Goal: Transaction & Acquisition: Purchase product/service

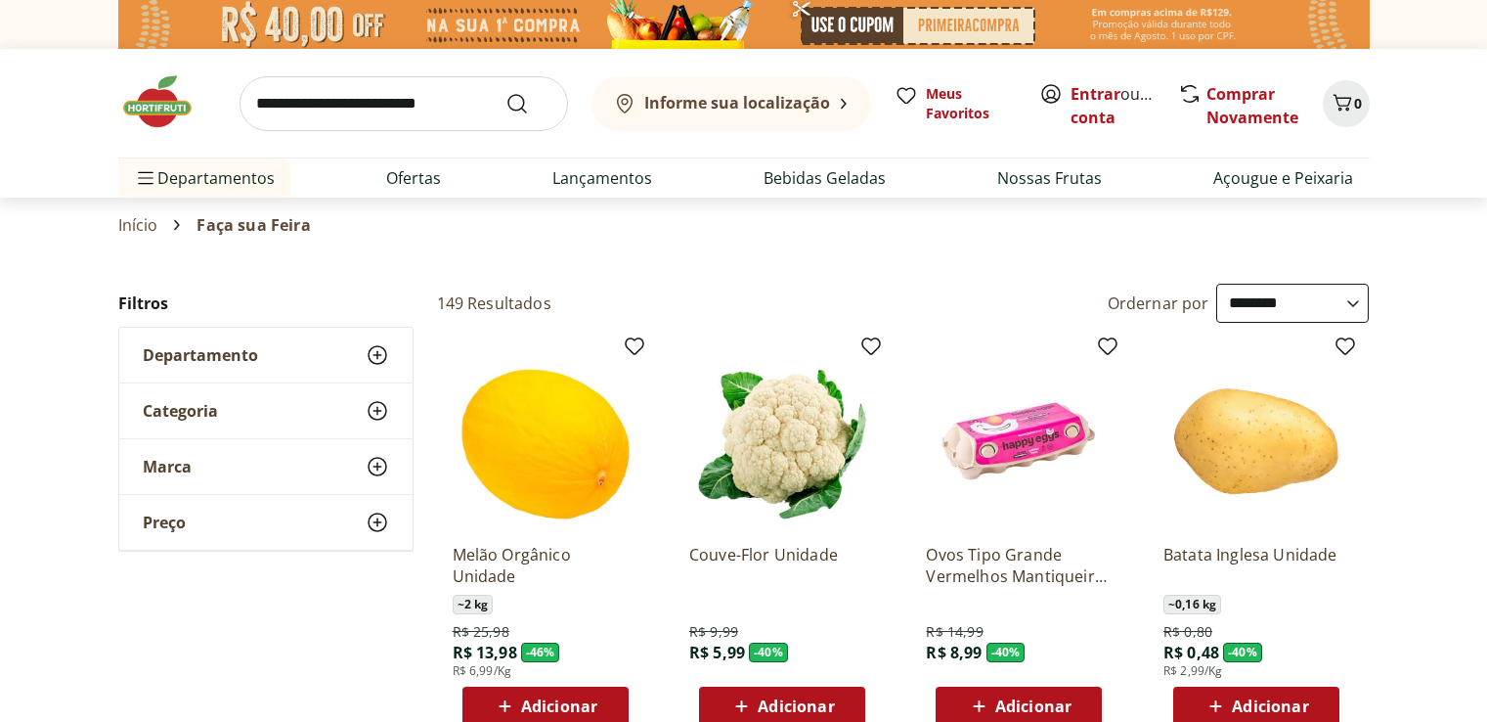
select select "**********"
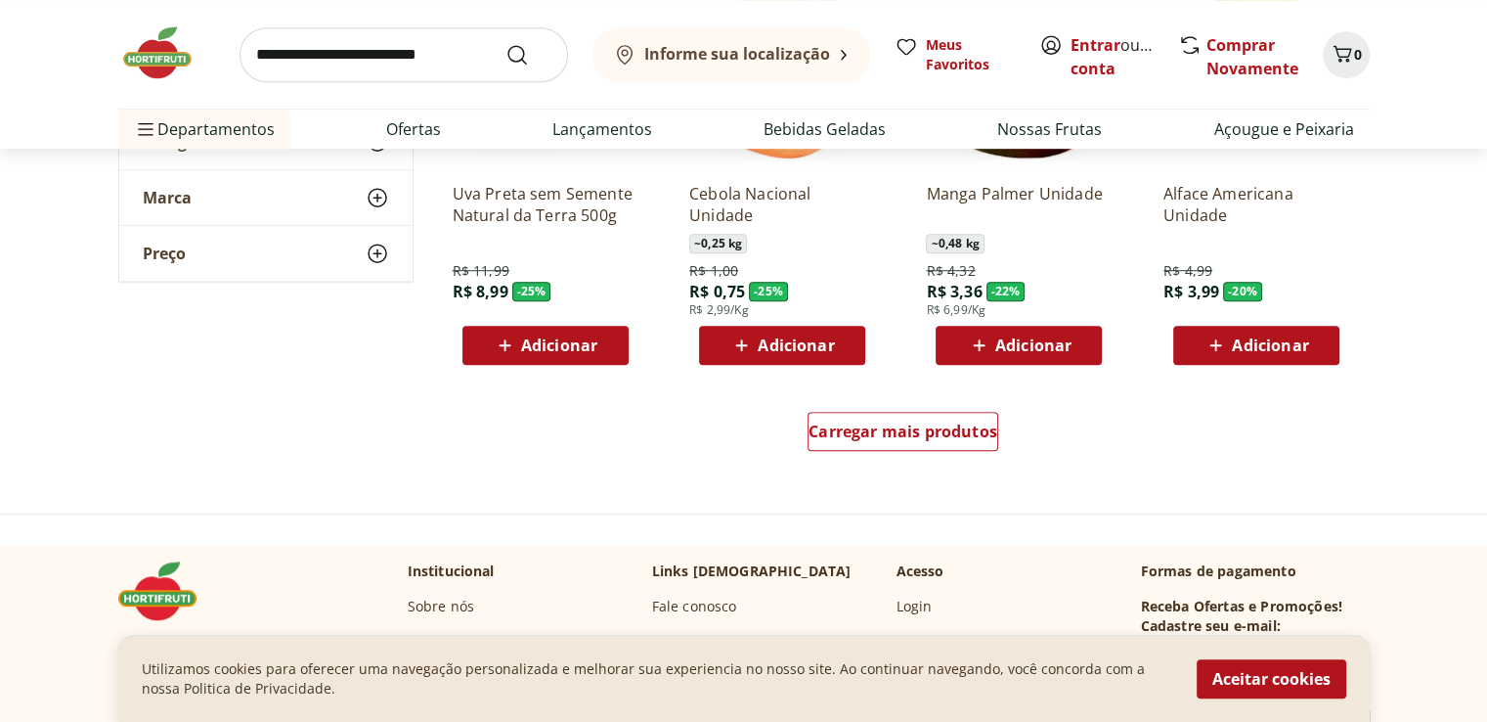
scroll to position [1271, 0]
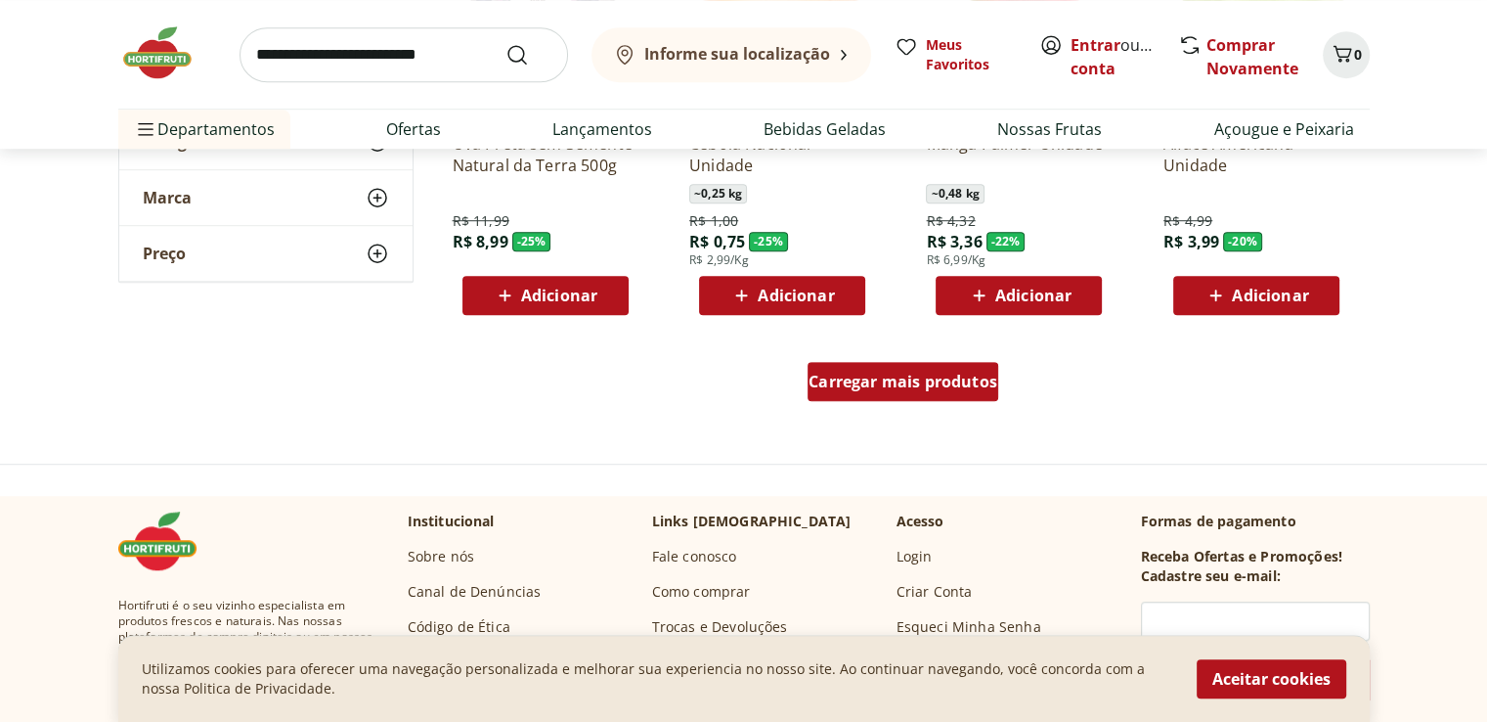
click at [914, 385] on span "Carregar mais produtos" at bounding box center [903, 381] width 189 height 16
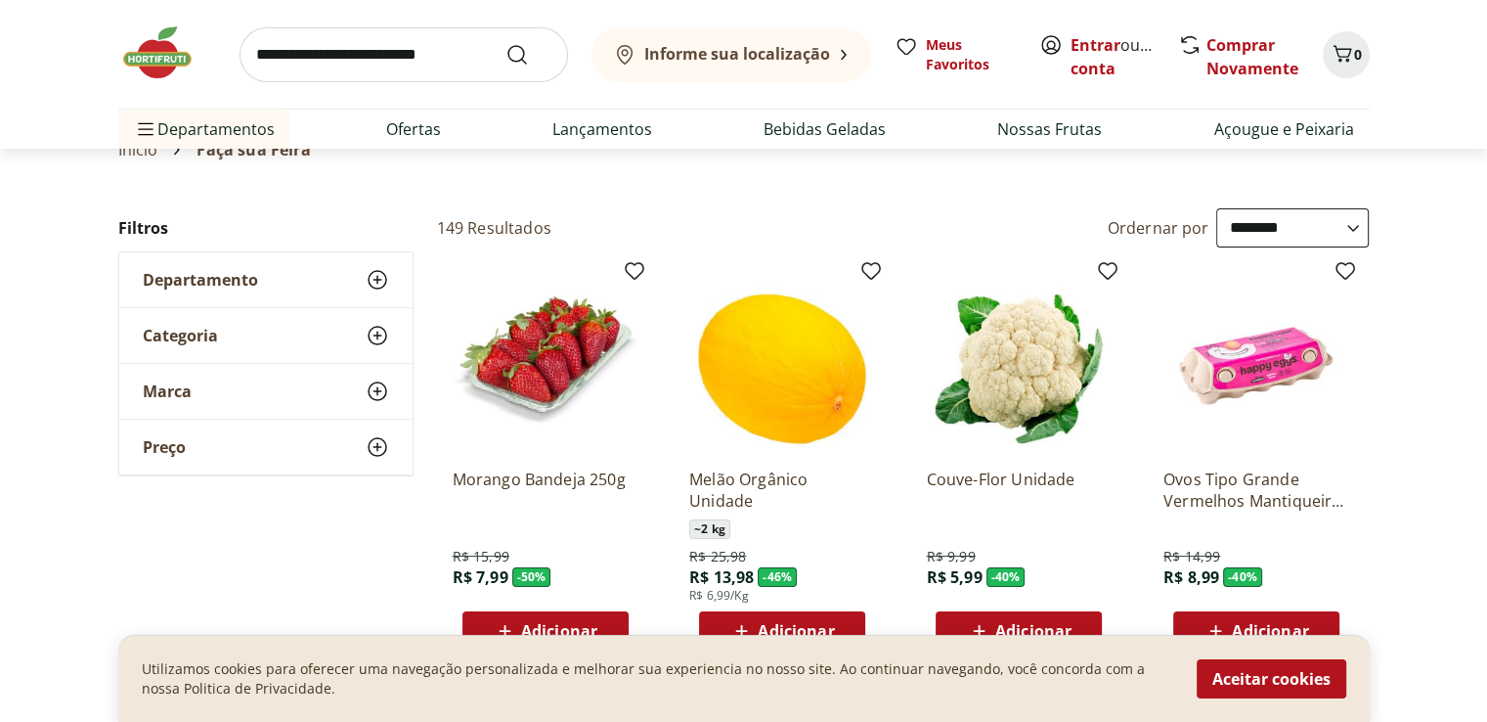
scroll to position [0, 0]
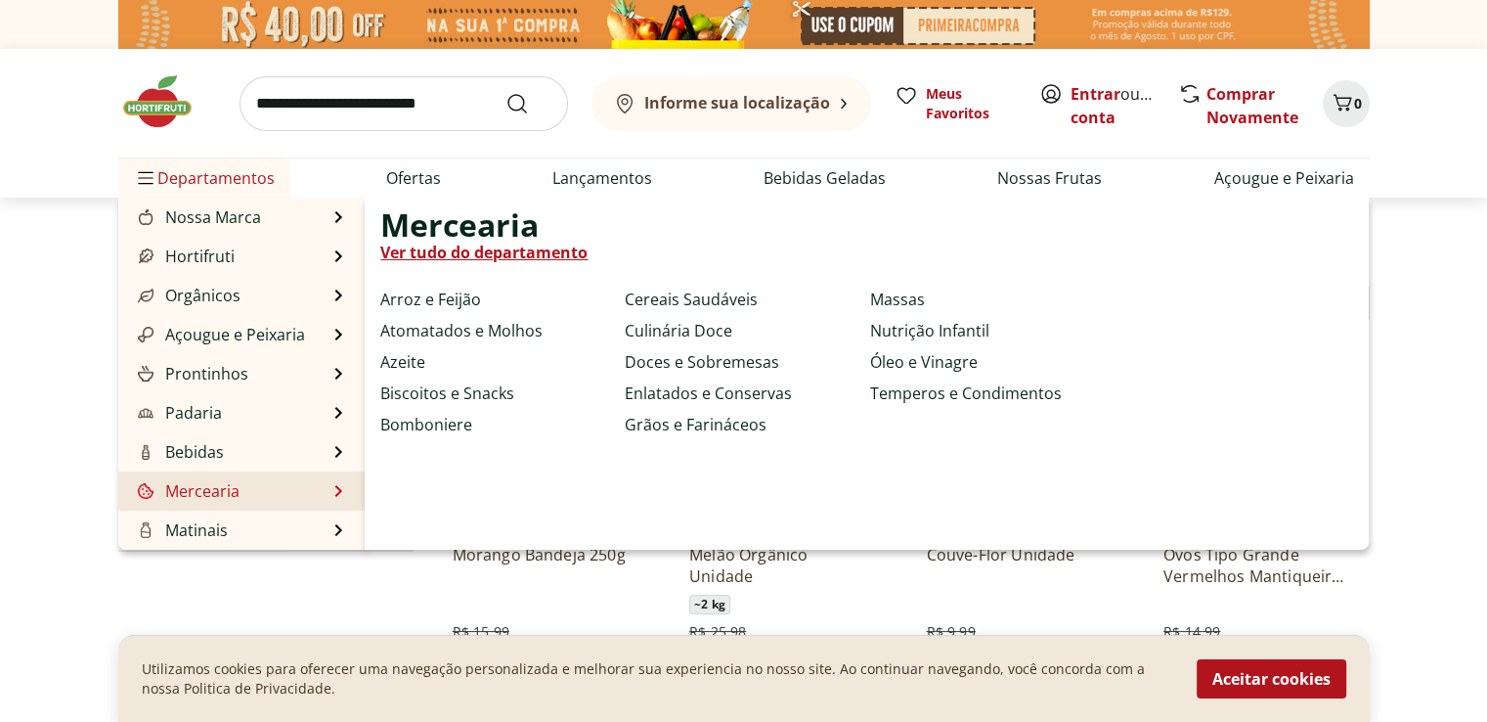
click at [196, 489] on link "Mercearia" at bounding box center [187, 490] width 106 height 23
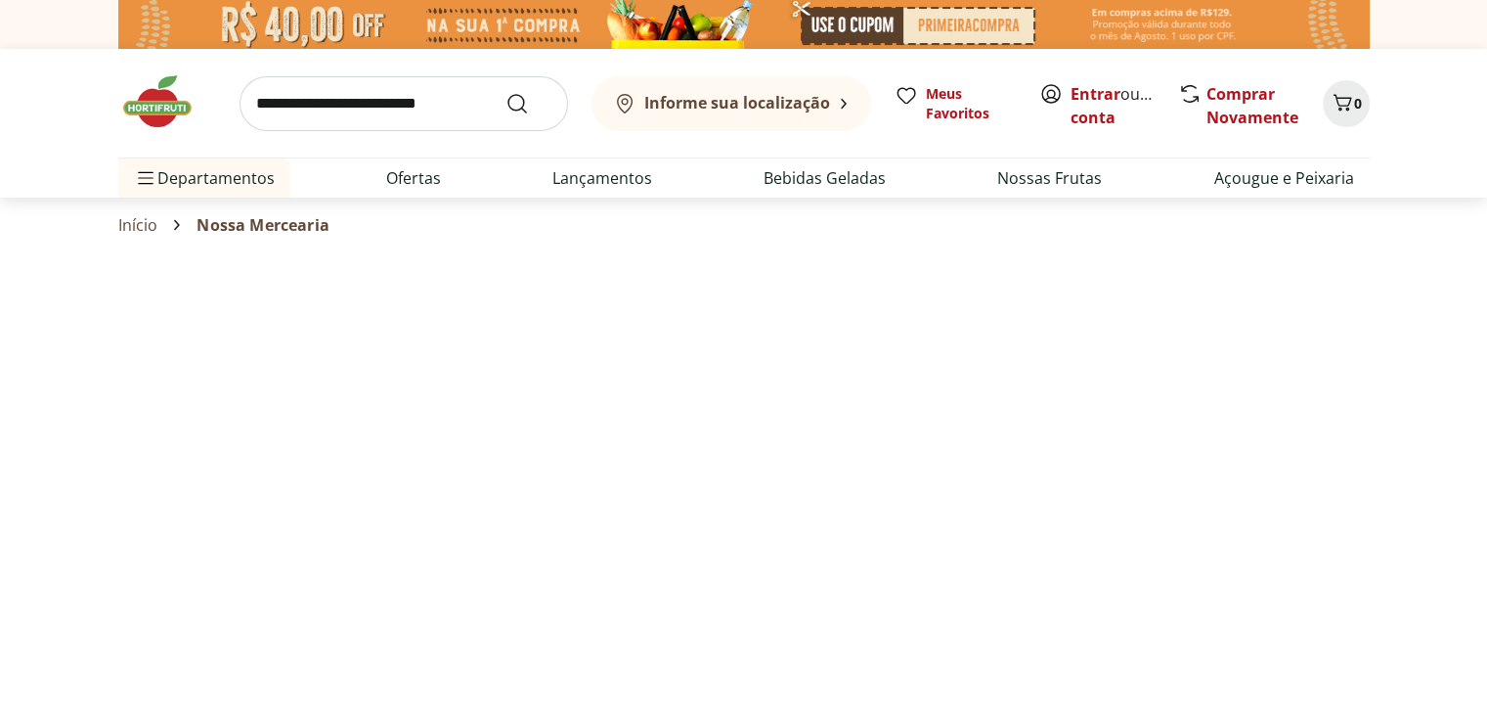
select select "**********"
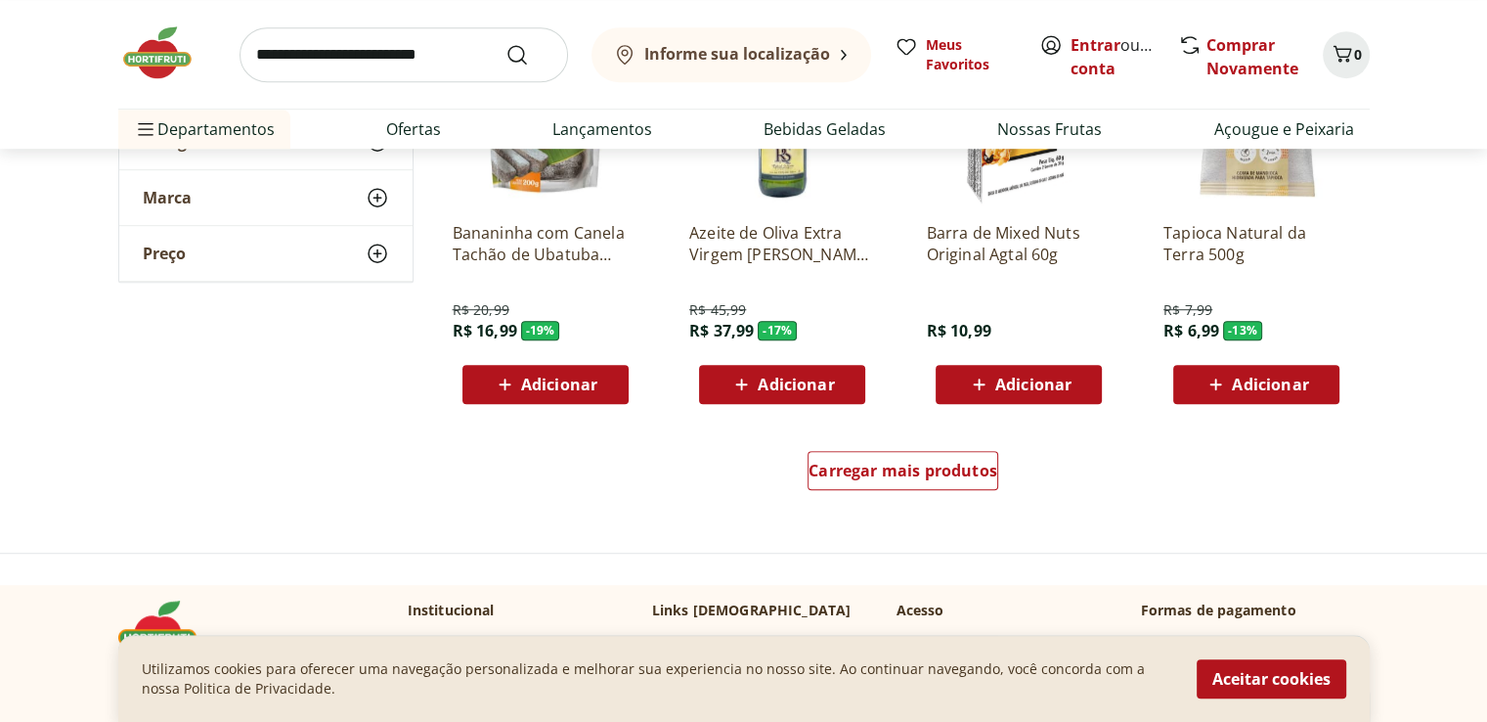
scroll to position [1271, 0]
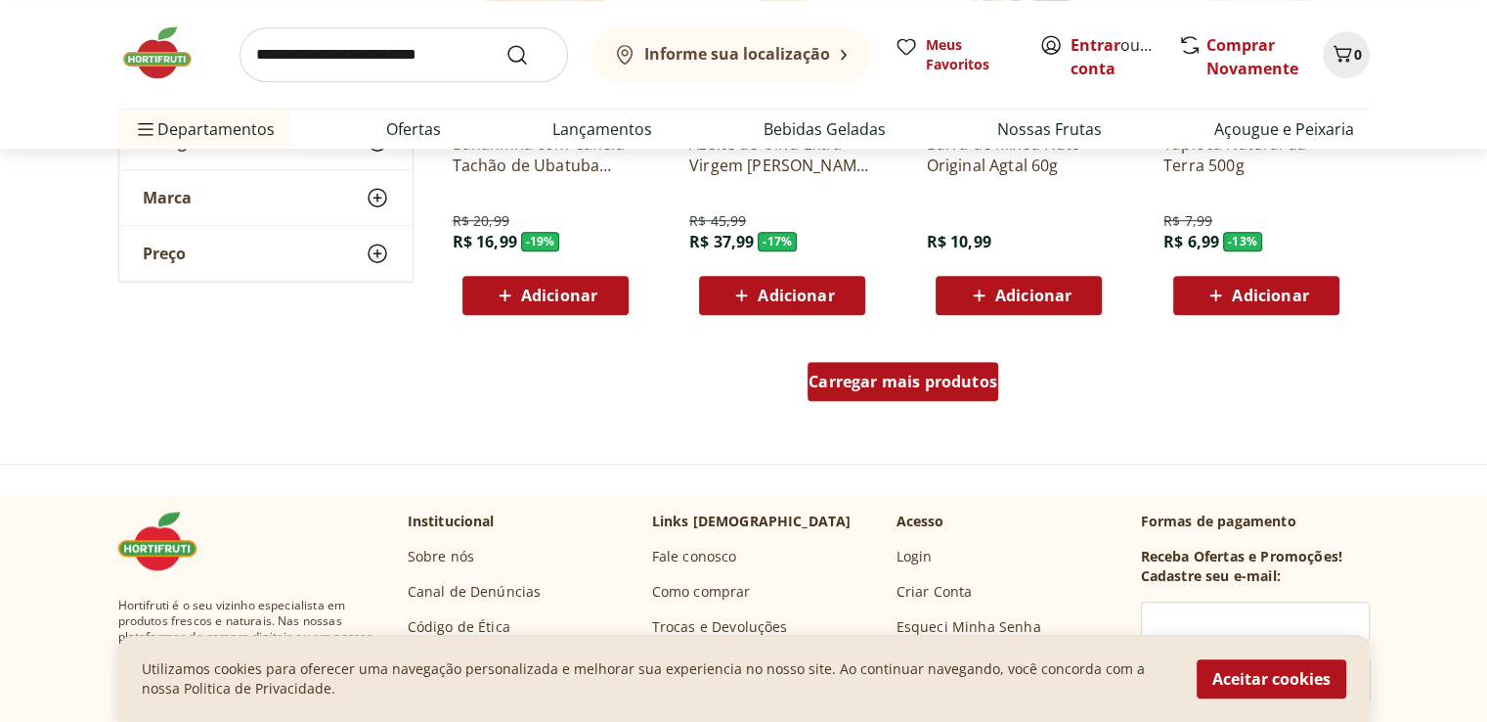
click at [916, 389] on span "Carregar mais produtos" at bounding box center [903, 381] width 189 height 16
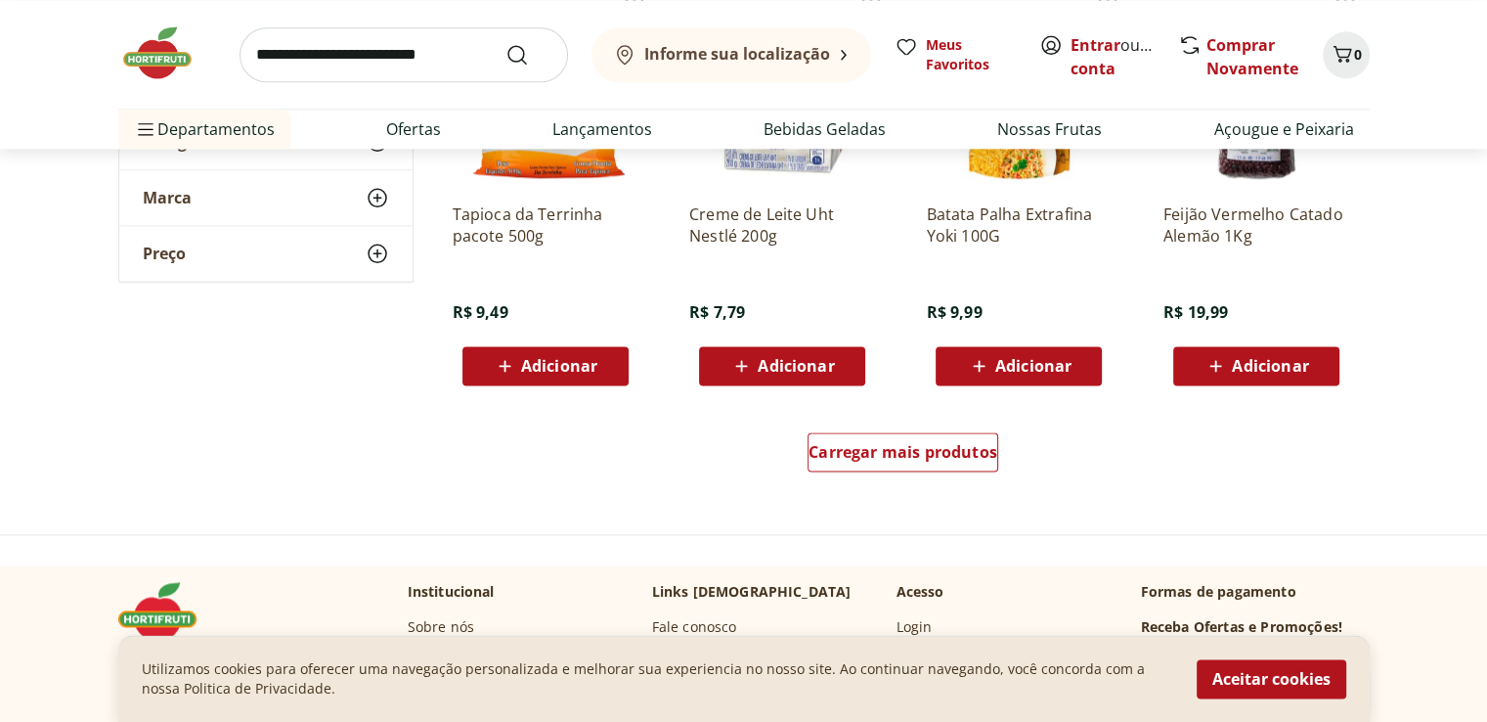
scroll to position [2640, 0]
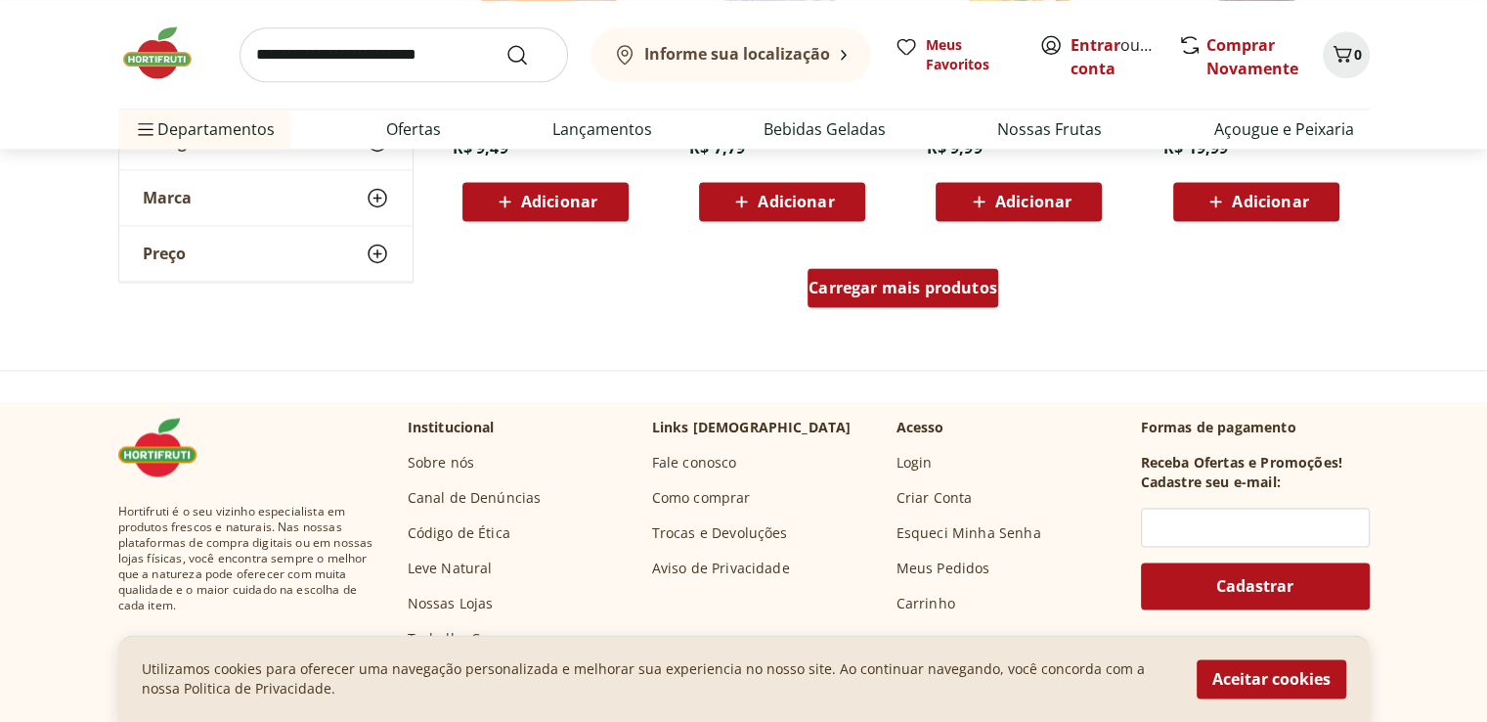
click at [890, 295] on span "Carregar mais produtos" at bounding box center [903, 288] width 189 height 16
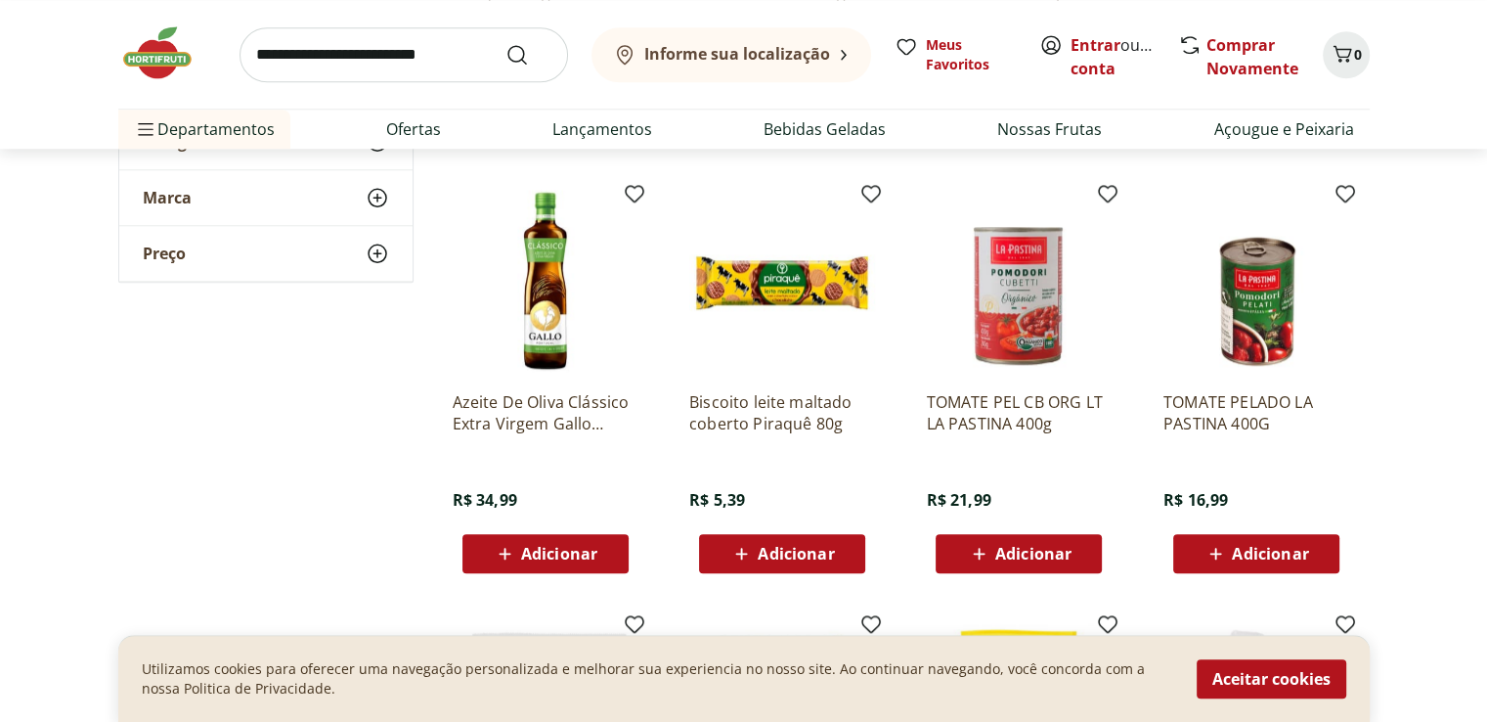
scroll to position [1271, 0]
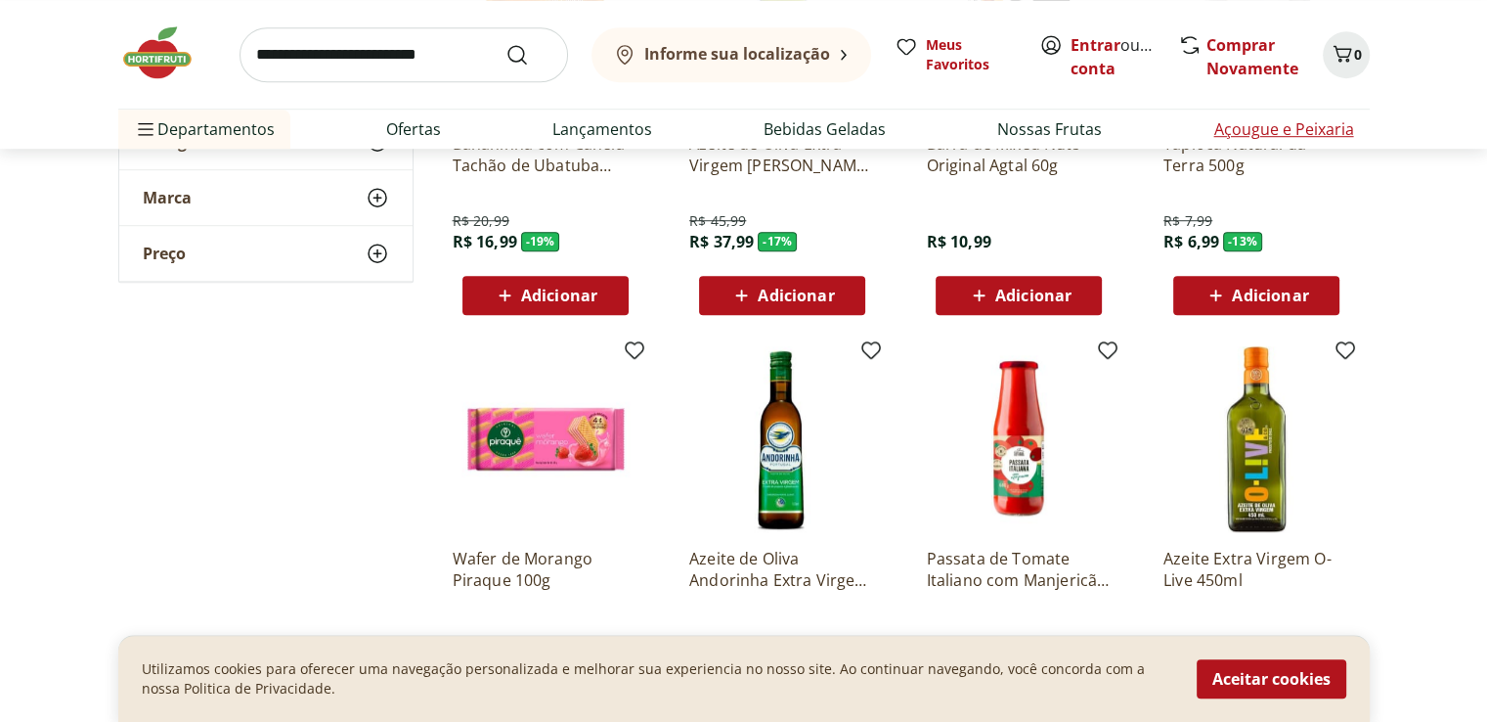
click at [1259, 130] on link "Açougue e Peixaria" at bounding box center [1283, 128] width 140 height 23
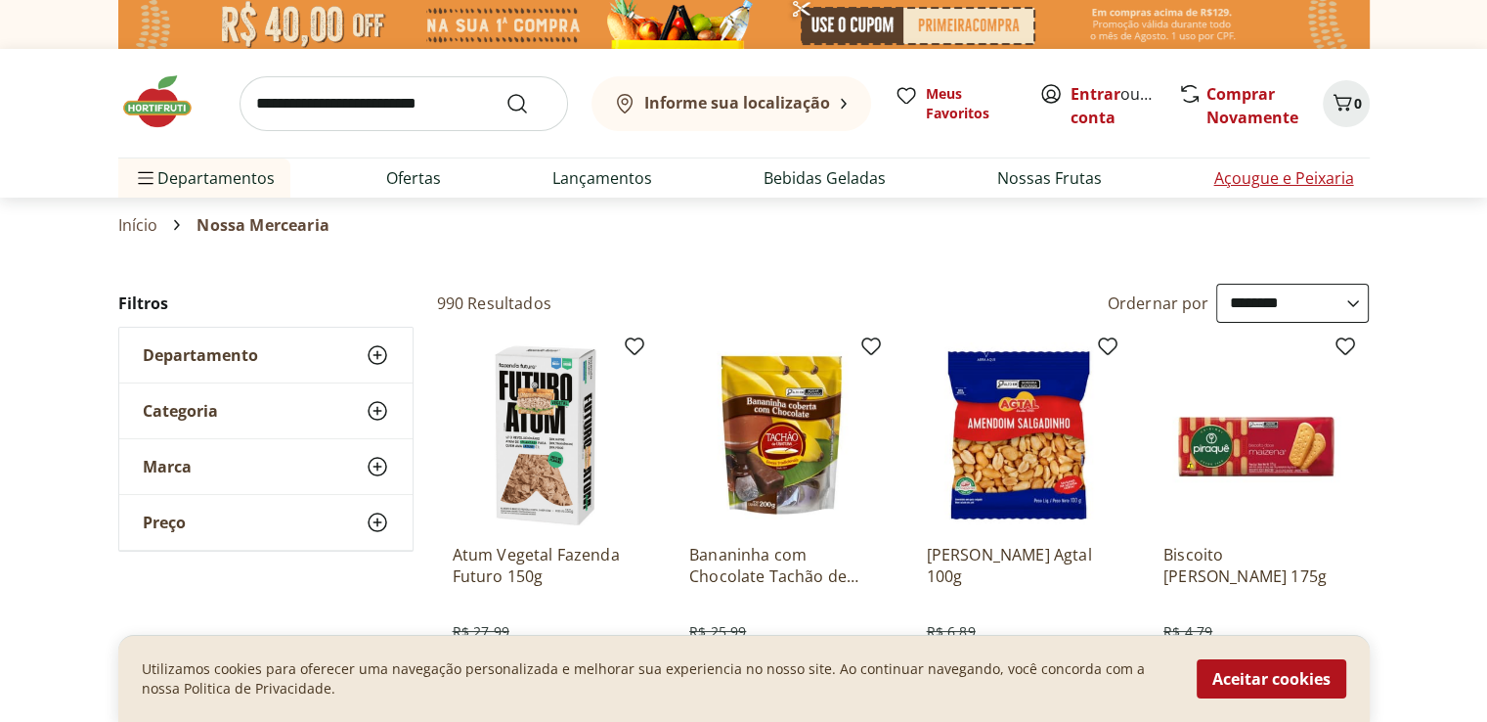
select select "**********"
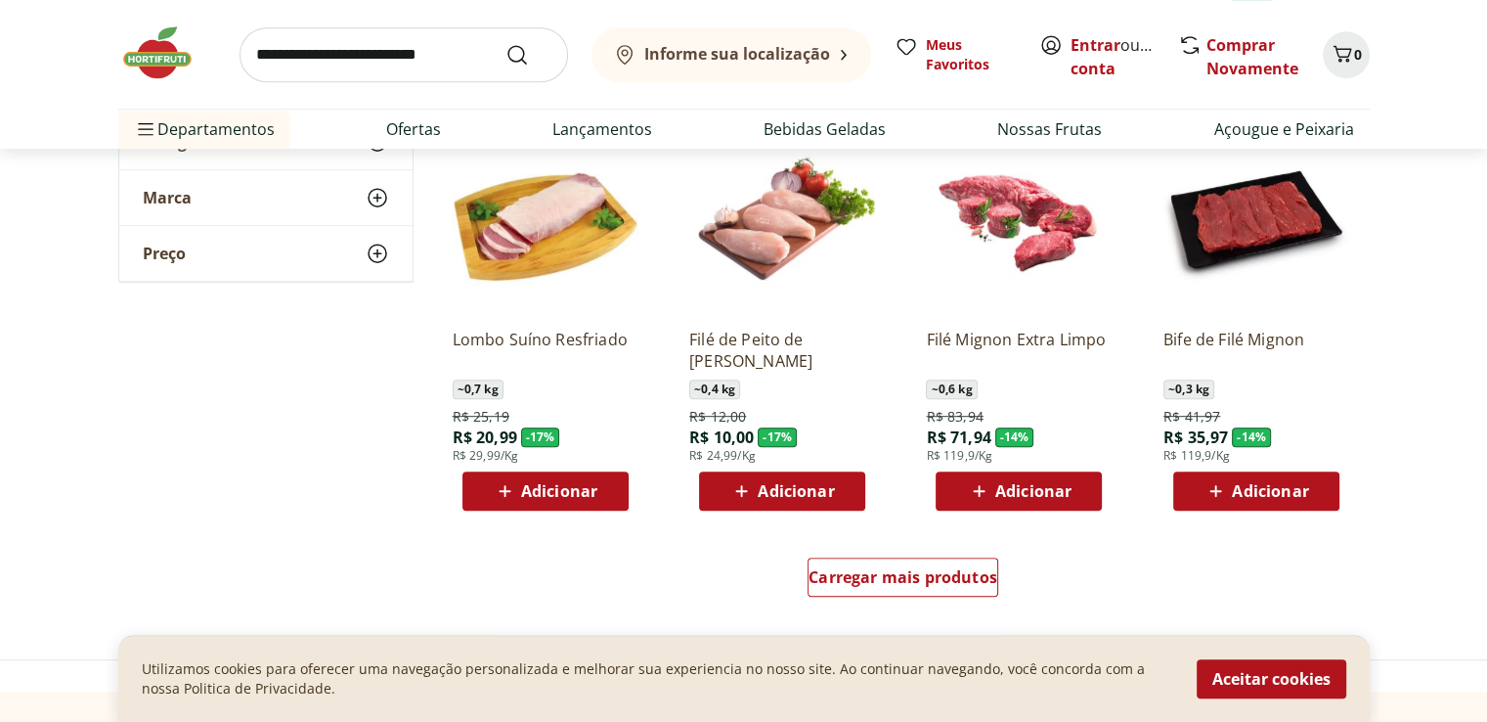
scroll to position [1173, 0]
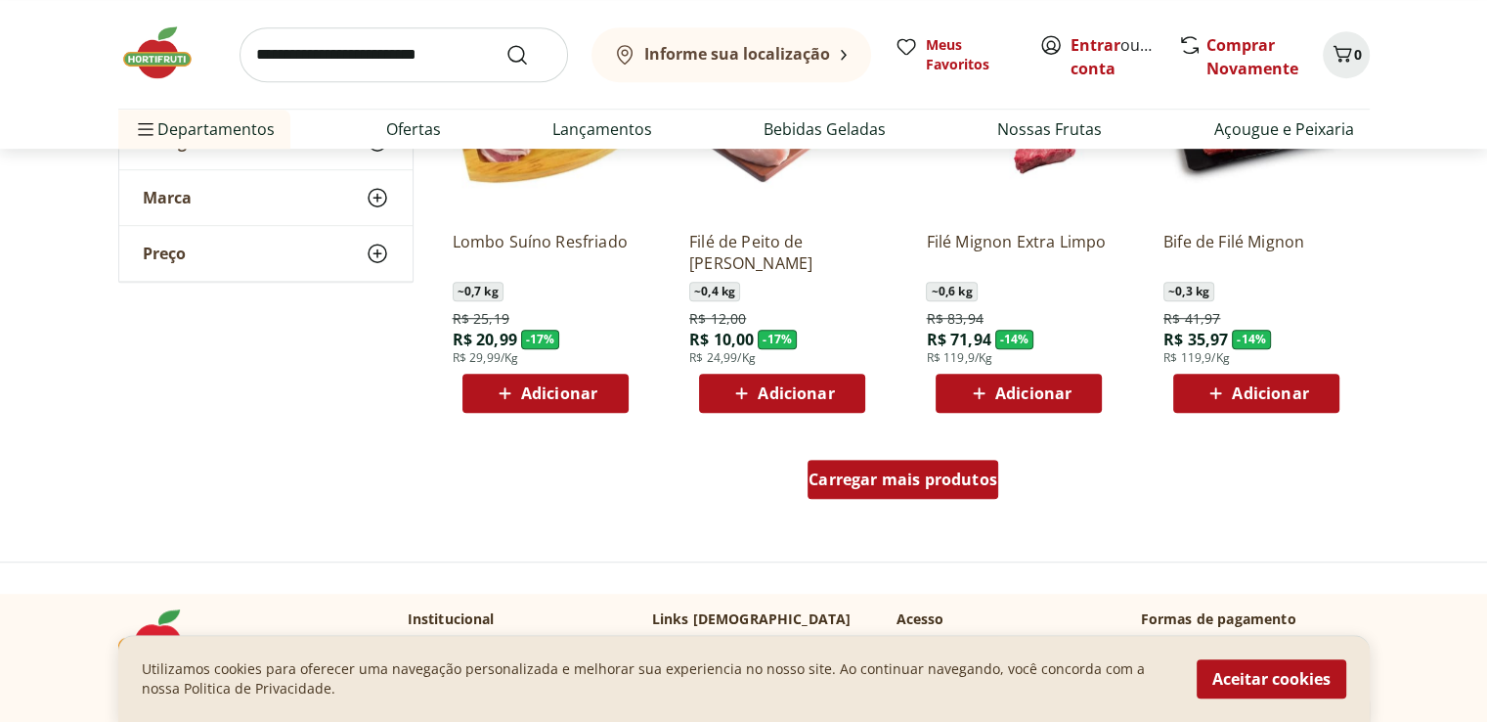
click at [889, 479] on span "Carregar mais produtos" at bounding box center [903, 479] width 189 height 16
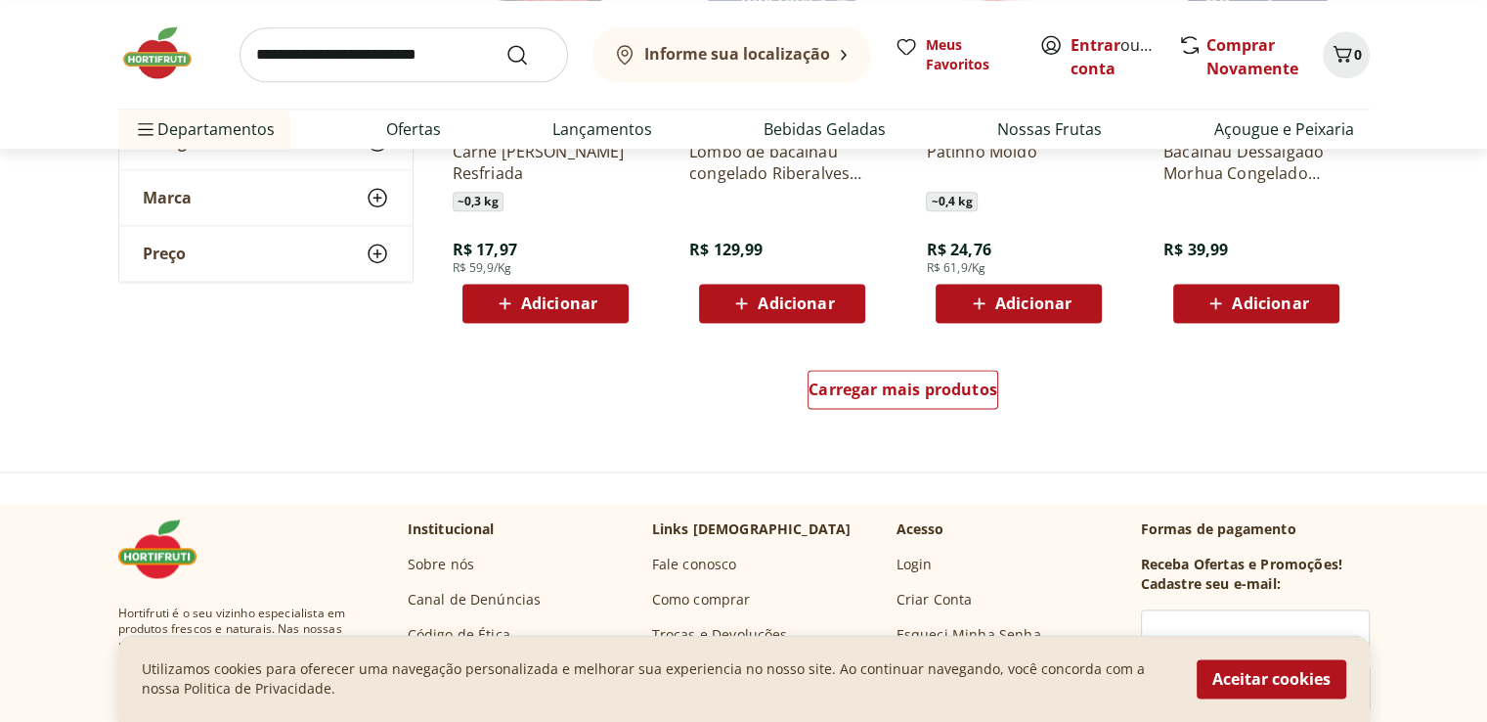
scroll to position [2346, 0]
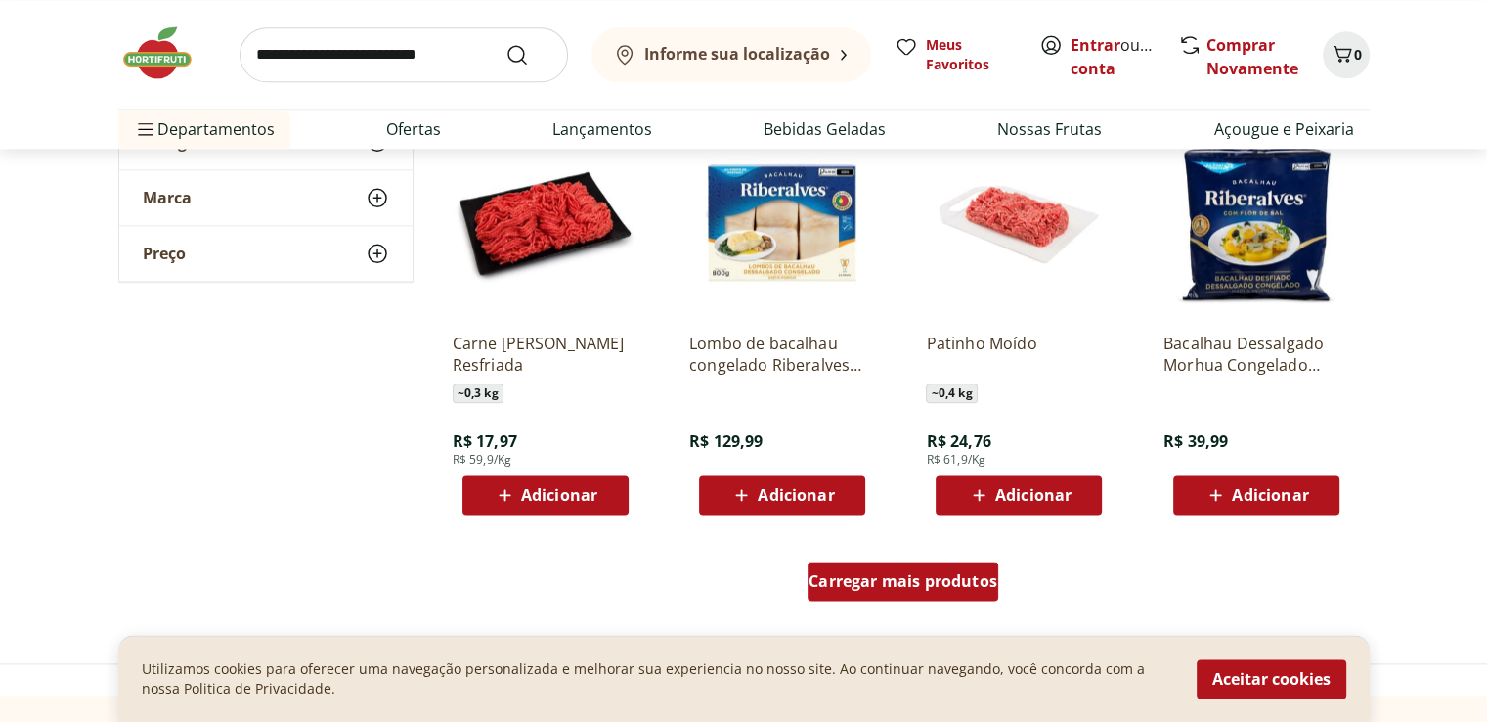
click at [912, 588] on span "Carregar mais produtos" at bounding box center [903, 581] width 189 height 16
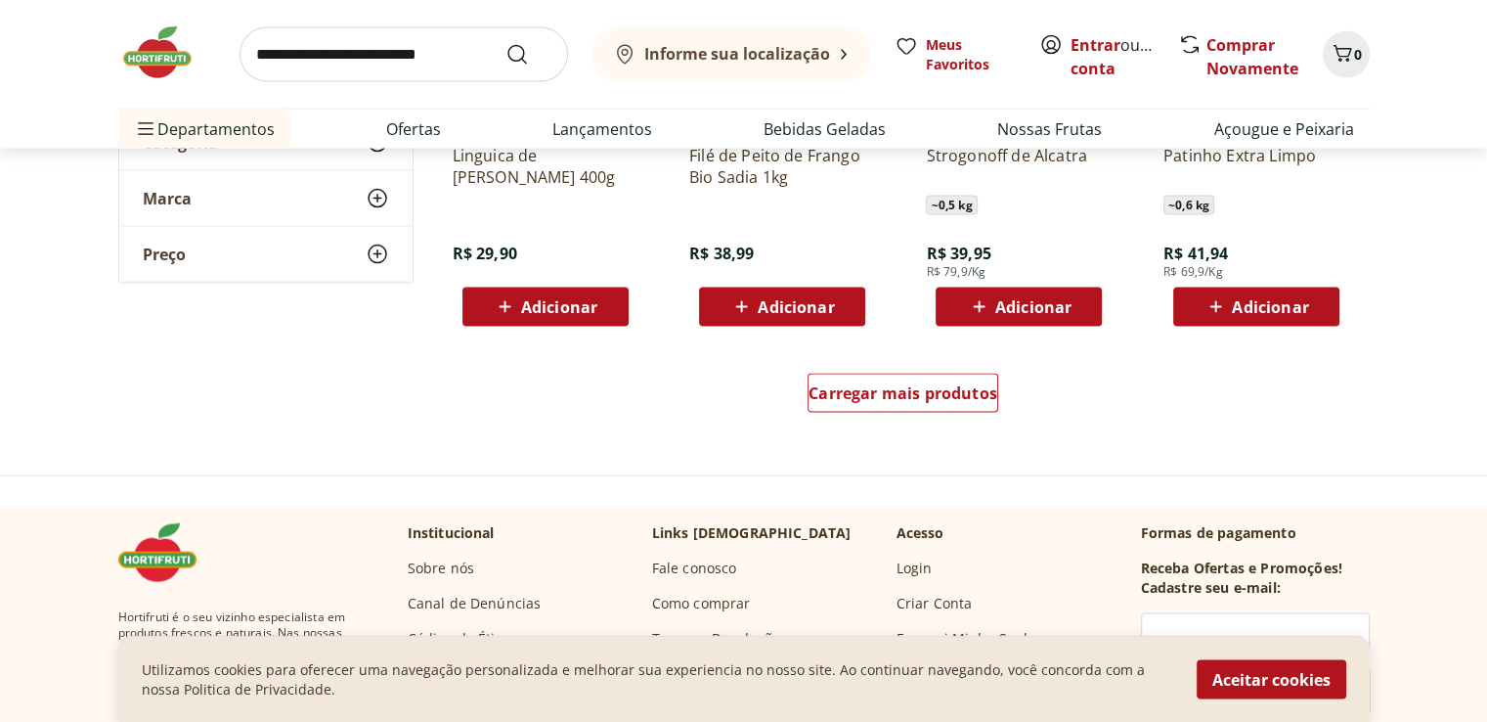
scroll to position [3813, 0]
